Goal: Task Accomplishment & Management: Use online tool/utility

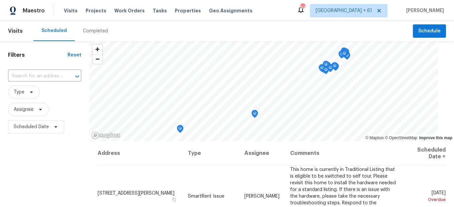
click at [104, 34] on div "Completed" at bounding box center [95, 31] width 25 height 7
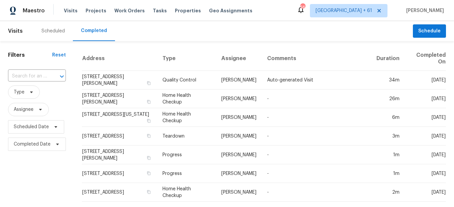
click at [49, 77] on div at bounding box center [56, 76] width 17 height 9
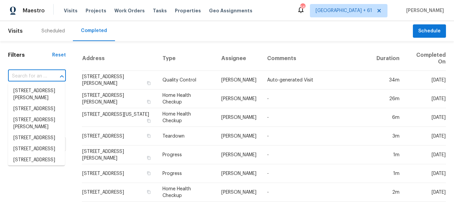
paste input "[STREET_ADDRESS]"
type input "[STREET_ADDRESS]"
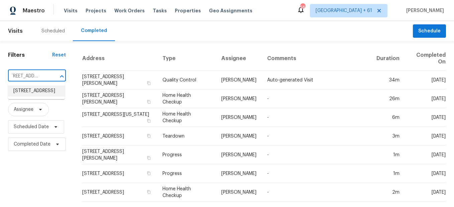
click at [43, 95] on li "[STREET_ADDRESS]" at bounding box center [36, 91] width 57 height 11
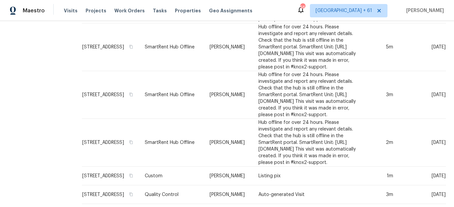
scroll to position [333, 0]
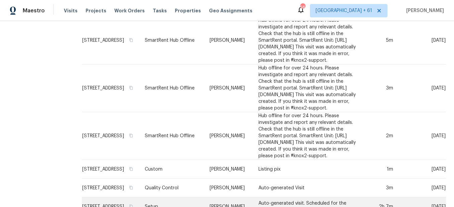
click at [152, 198] on td "Setup" at bounding box center [171, 207] width 65 height 19
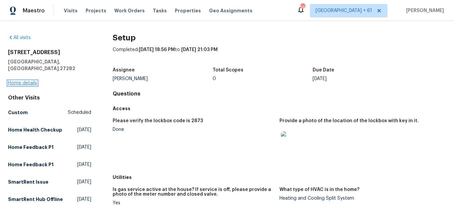
click at [22, 81] on link "Home details" at bounding box center [22, 83] width 29 height 5
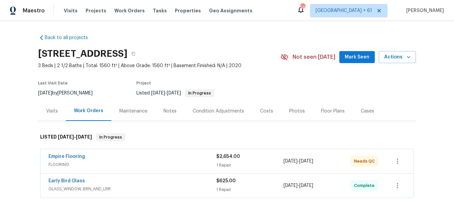
click at [290, 112] on div "Photos" at bounding box center [297, 111] width 16 height 7
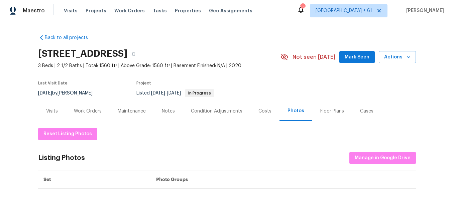
scroll to position [67, 0]
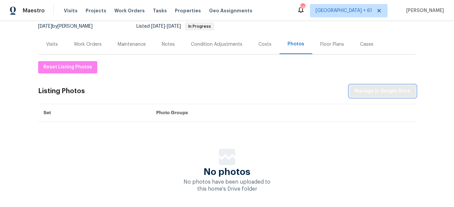
click at [359, 93] on span "Manage in Google Drive" at bounding box center [383, 91] width 56 height 8
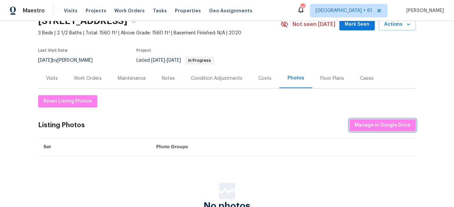
scroll to position [0, 0]
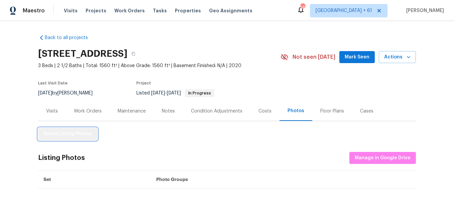
click at [76, 131] on span "Reset Listing Photos" at bounding box center [67, 134] width 48 height 8
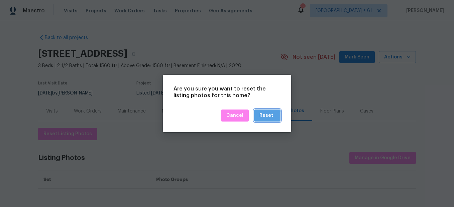
click at [265, 117] on div "Reset" at bounding box center [267, 116] width 14 height 8
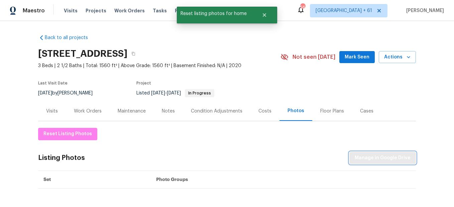
click at [360, 155] on span "Manage in Google Drive" at bounding box center [383, 158] width 56 height 8
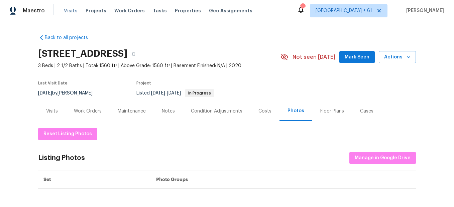
click at [70, 13] on span "Visits" at bounding box center [71, 10] width 14 height 7
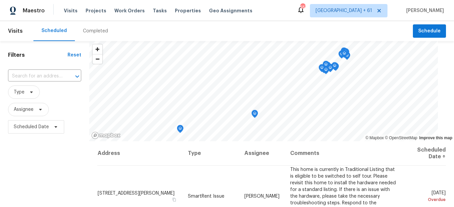
click at [89, 37] on div "Completed" at bounding box center [95, 31] width 41 height 20
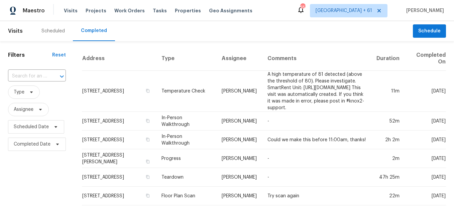
click at [54, 80] on div at bounding box center [56, 76] width 17 height 9
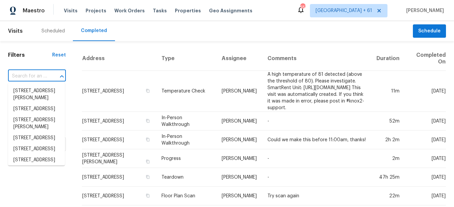
paste input "[STREET_ADDRESS]"
type input "[STREET_ADDRESS]"
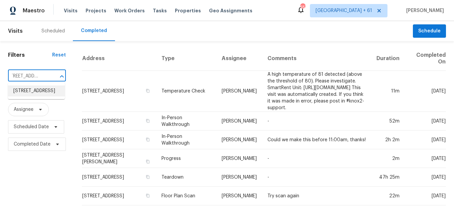
click at [43, 93] on li "[STREET_ADDRESS]" at bounding box center [36, 91] width 57 height 11
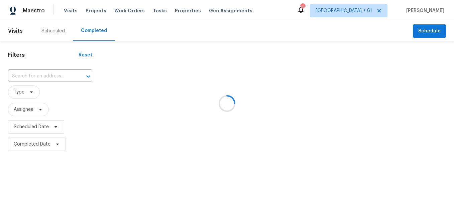
type input "[STREET_ADDRESS]"
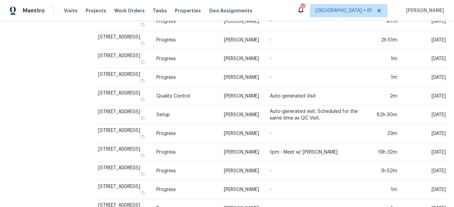
scroll to position [201, 0]
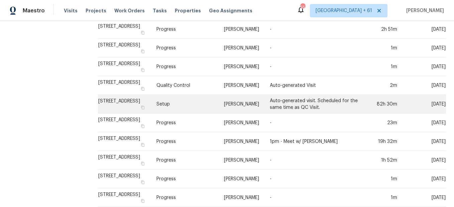
click at [176, 101] on td "Setup" at bounding box center [185, 104] width 68 height 19
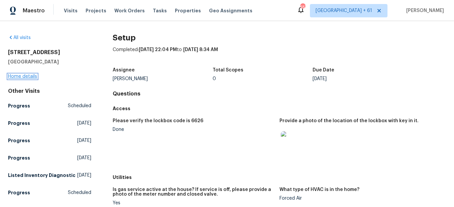
click at [26, 76] on link "Home details" at bounding box center [22, 76] width 29 height 5
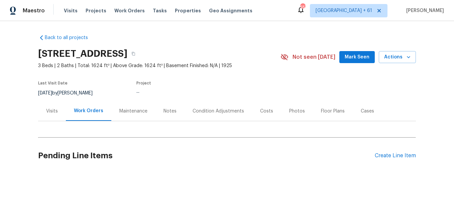
scroll to position [15, 0]
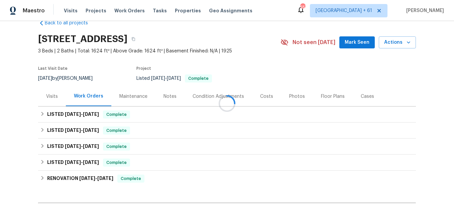
click at [286, 96] on div at bounding box center [227, 103] width 454 height 207
click at [294, 100] on div "Photos" at bounding box center [297, 97] width 32 height 20
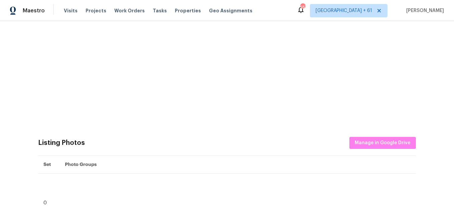
scroll to position [268, 0]
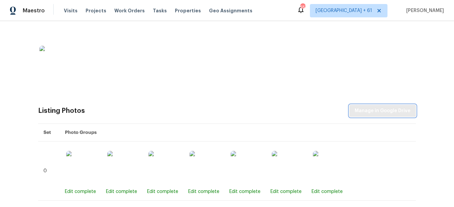
click at [359, 106] on button "Manage in Google Drive" at bounding box center [383, 111] width 67 height 12
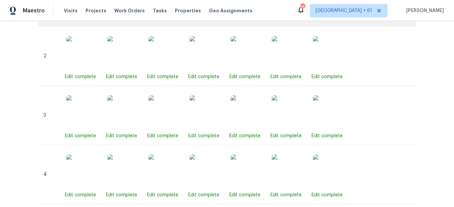
scroll to position [502, 0]
